Goal: Information Seeking & Learning: Learn about a topic

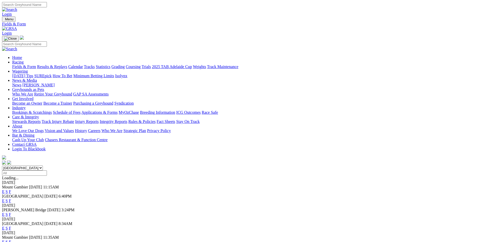
click at [11, 212] on link "F" at bounding box center [10, 214] width 2 height 4
click at [11, 226] on link "F" at bounding box center [10, 228] width 2 height 4
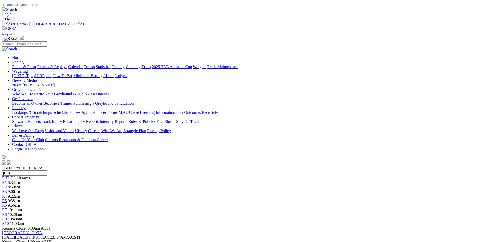
click at [17, 26] on img at bounding box center [9, 28] width 15 height 5
